Goal: Navigation & Orientation: Find specific page/section

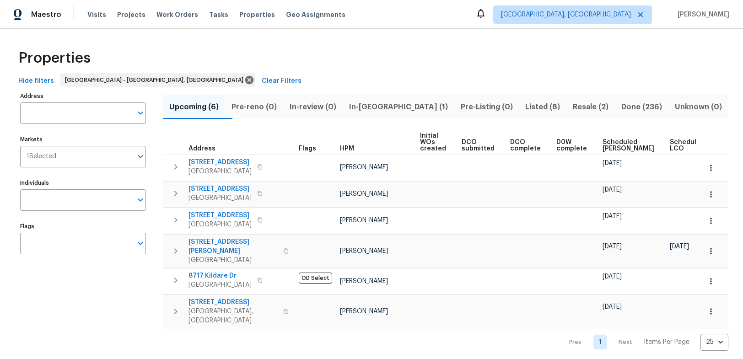
click at [572, 101] on span "Resale (2)" at bounding box center [591, 107] width 38 height 13
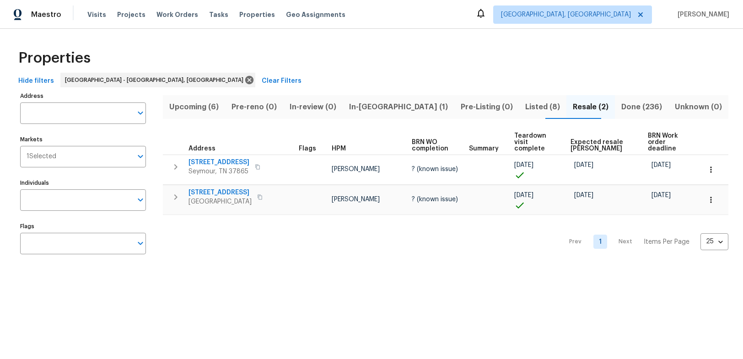
click at [473, 108] on span "Pre-Listing (0)" at bounding box center [487, 107] width 54 height 13
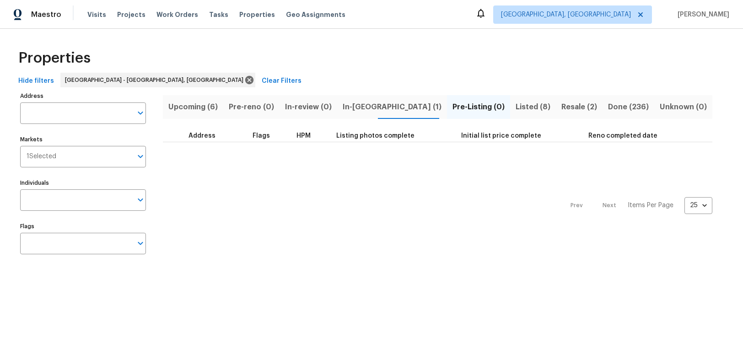
click at [516, 107] on span "Listed (8)" at bounding box center [533, 107] width 35 height 13
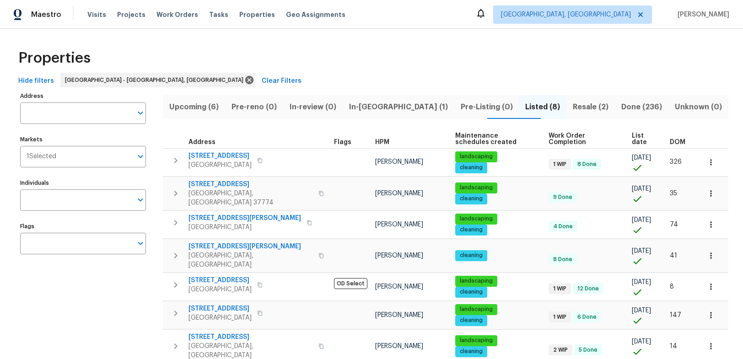
click at [672, 75] on div "Hide filters [GEOGRAPHIC_DATA] - [GEOGRAPHIC_DATA], [GEOGRAPHIC_DATA] Clear Fil…" at bounding box center [372, 81] width 714 height 17
click at [496, 61] on div "Properties" at bounding box center [372, 57] width 714 height 29
click at [394, 23] on div "Maestro Visits Projects Work Orders Tasks Properties Geo Assignments [GEOGRAPHI…" at bounding box center [371, 14] width 743 height 29
